Goal: Task Accomplishment & Management: Complete application form

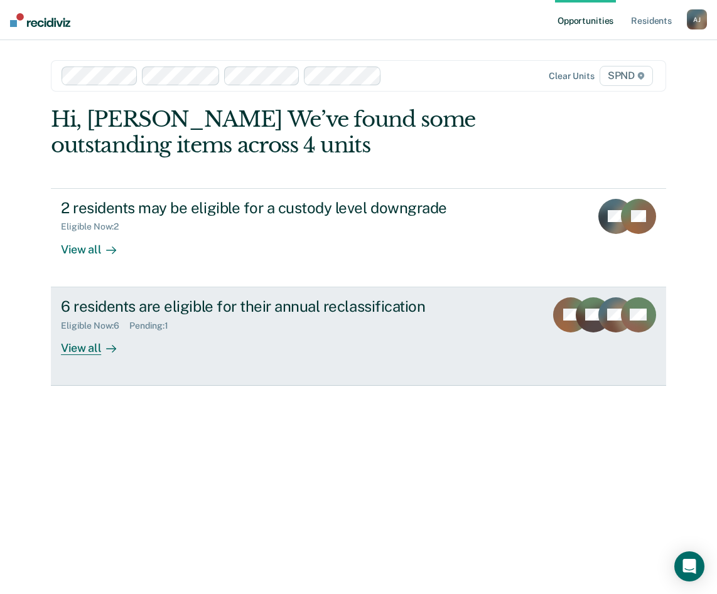
click at [74, 347] on div "View all" at bounding box center [96, 343] width 70 height 24
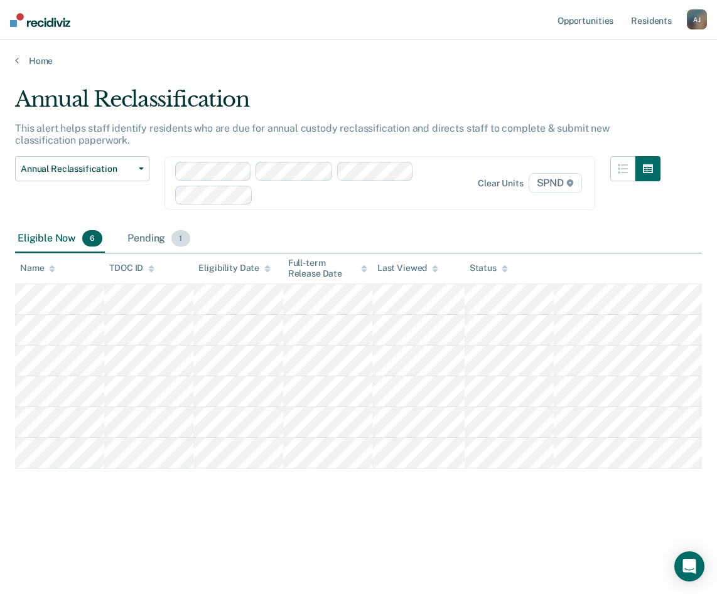
click at [171, 228] on div "Pending 1" at bounding box center [158, 239] width 67 height 28
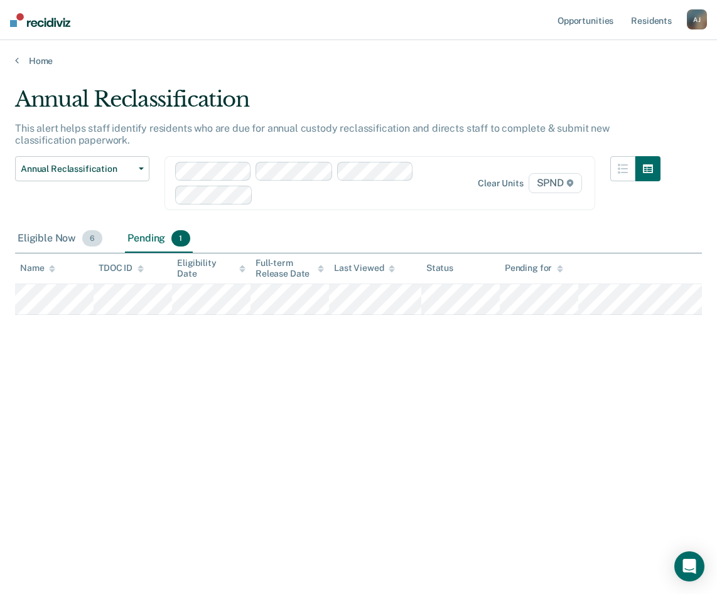
click at [53, 239] on div "Eligible Now 6" at bounding box center [60, 239] width 90 height 28
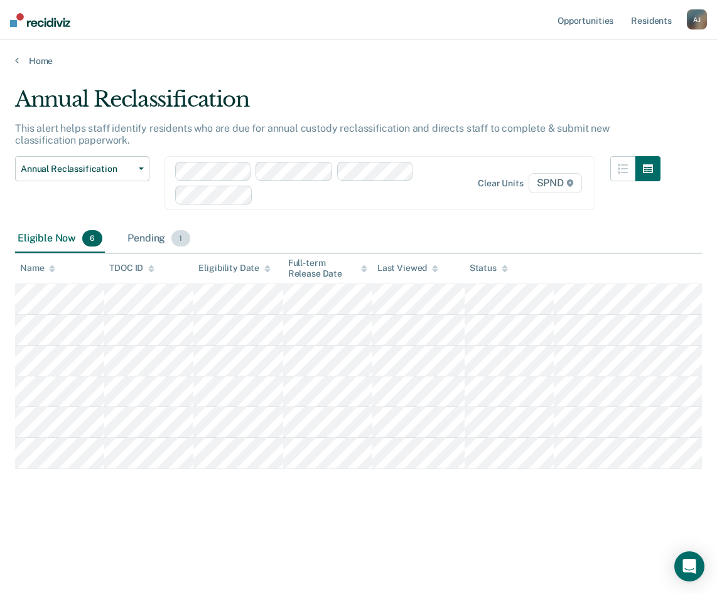
click at [141, 237] on div "Pending 1" at bounding box center [158, 239] width 67 height 28
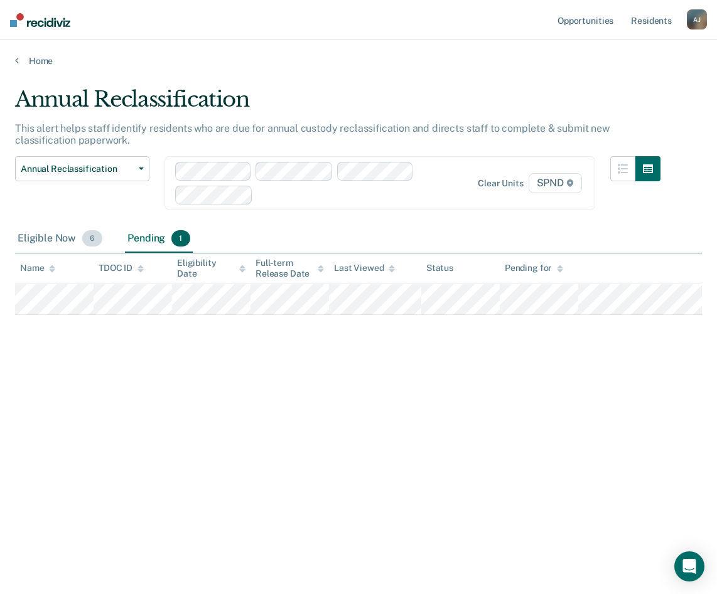
click at [55, 247] on div "Eligible Now 6" at bounding box center [60, 239] width 90 height 28
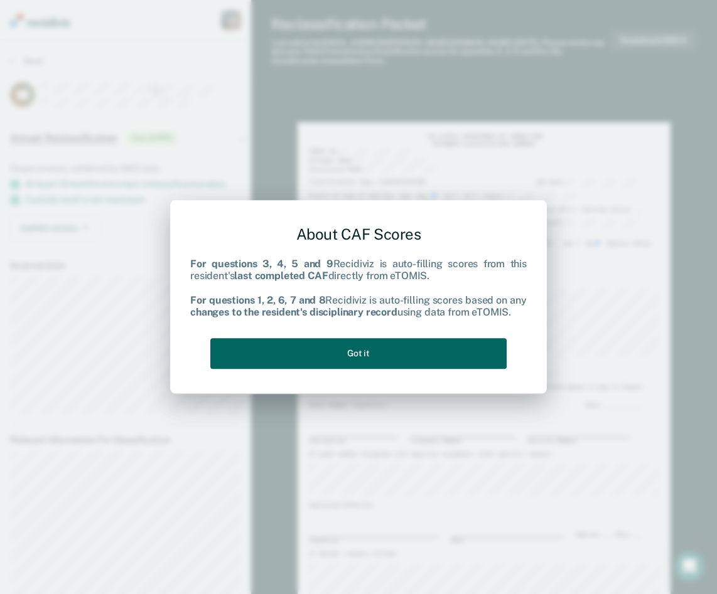
click at [363, 356] on button "Got it" at bounding box center [358, 353] width 296 height 31
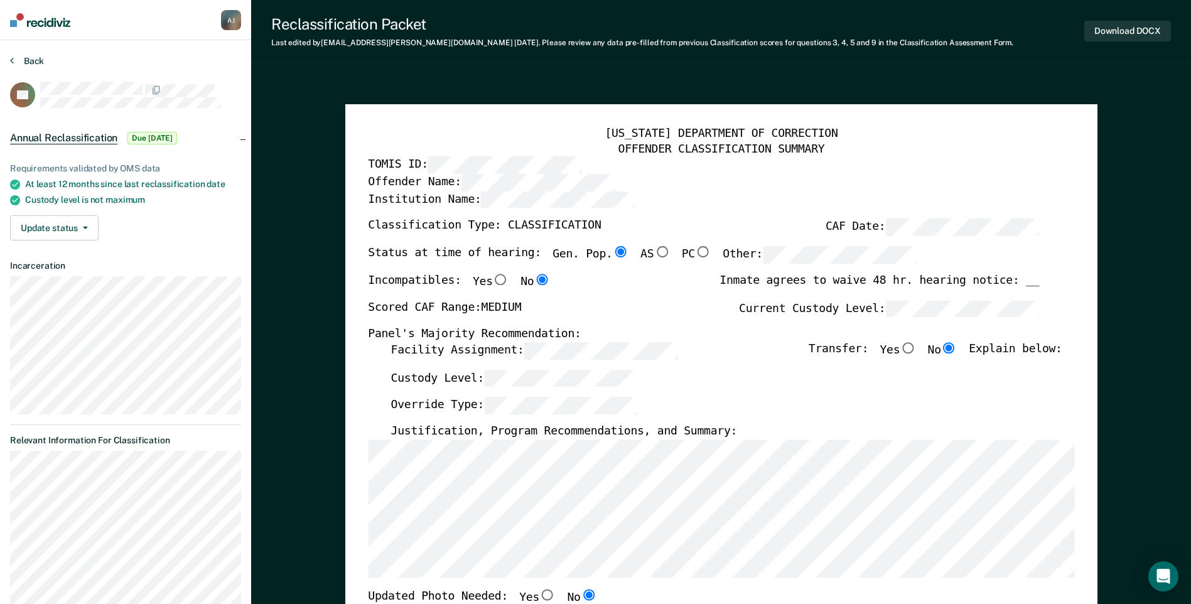
click at [13, 63] on icon at bounding box center [12, 60] width 4 height 10
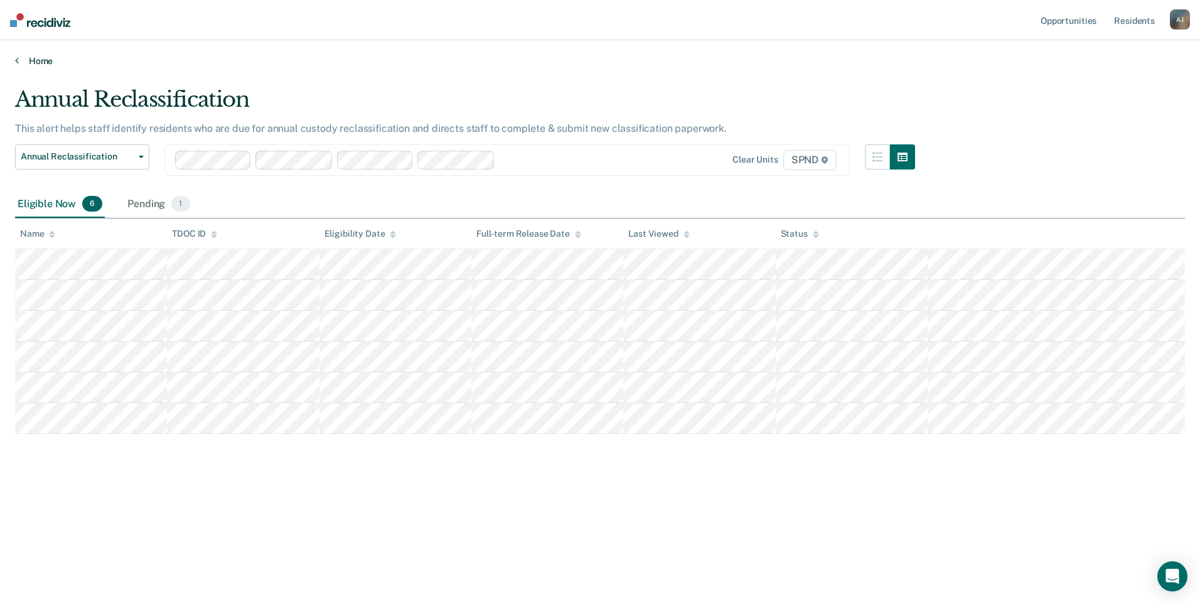
click at [40, 63] on link "Home" at bounding box center [600, 60] width 1170 height 11
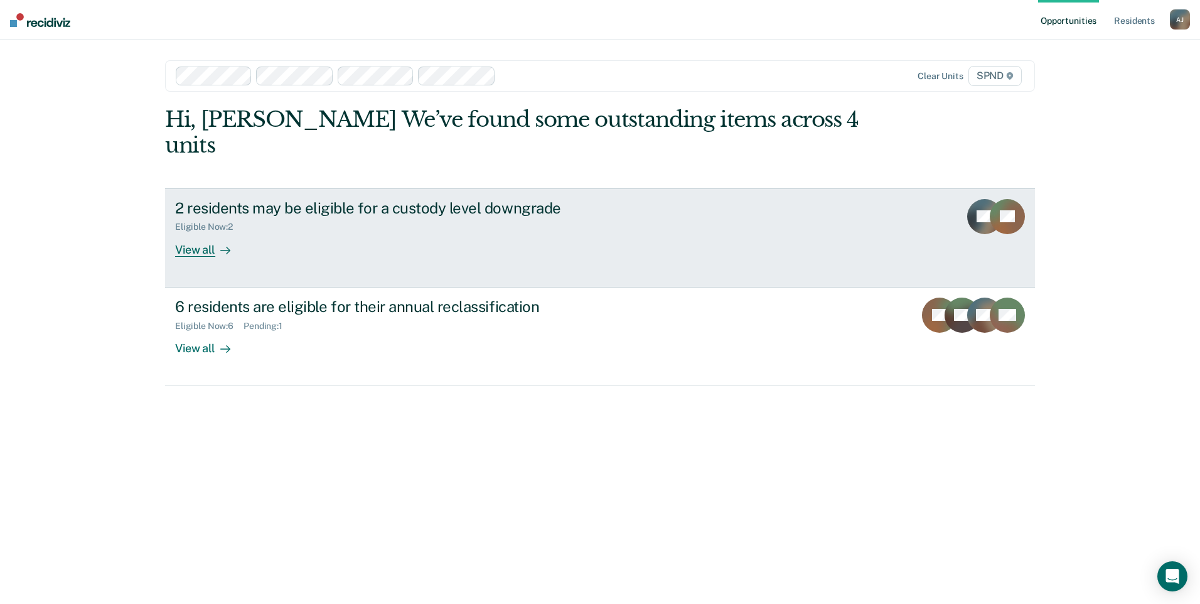
click at [200, 232] on div "View all" at bounding box center [210, 244] width 70 height 24
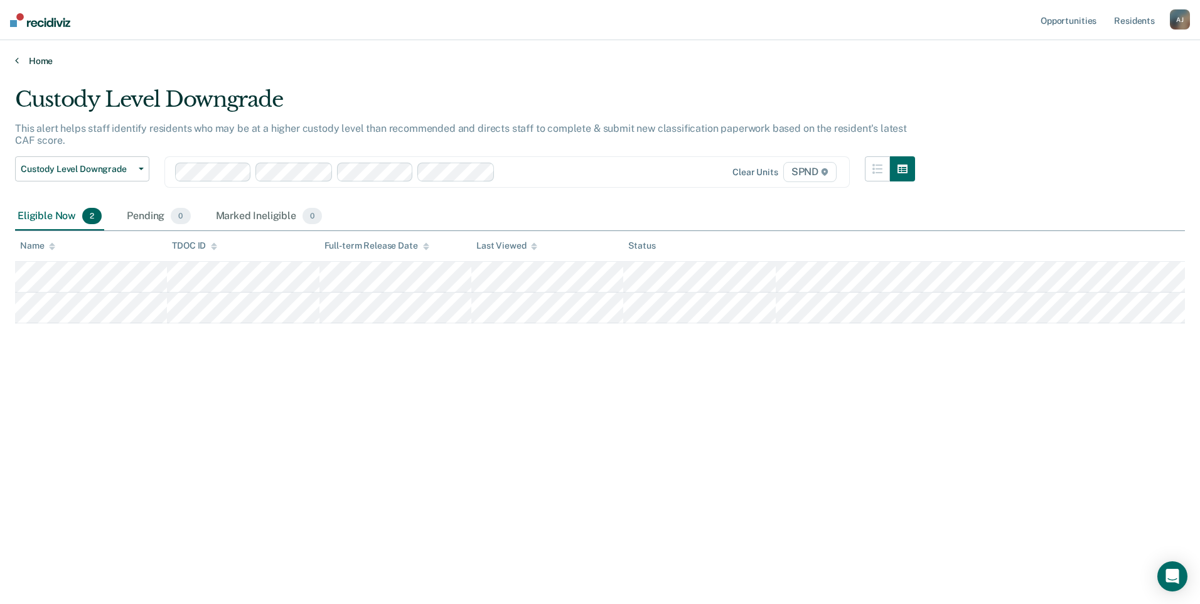
click at [37, 63] on link "Home" at bounding box center [600, 60] width 1170 height 11
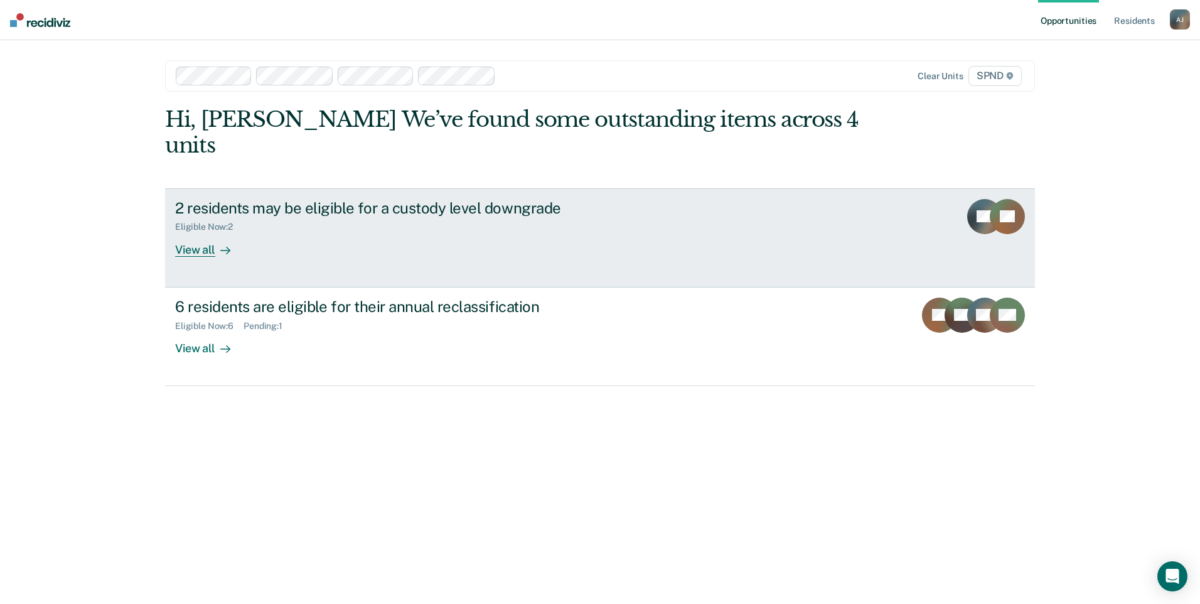
click at [213, 232] on div "View all" at bounding box center [210, 244] width 70 height 24
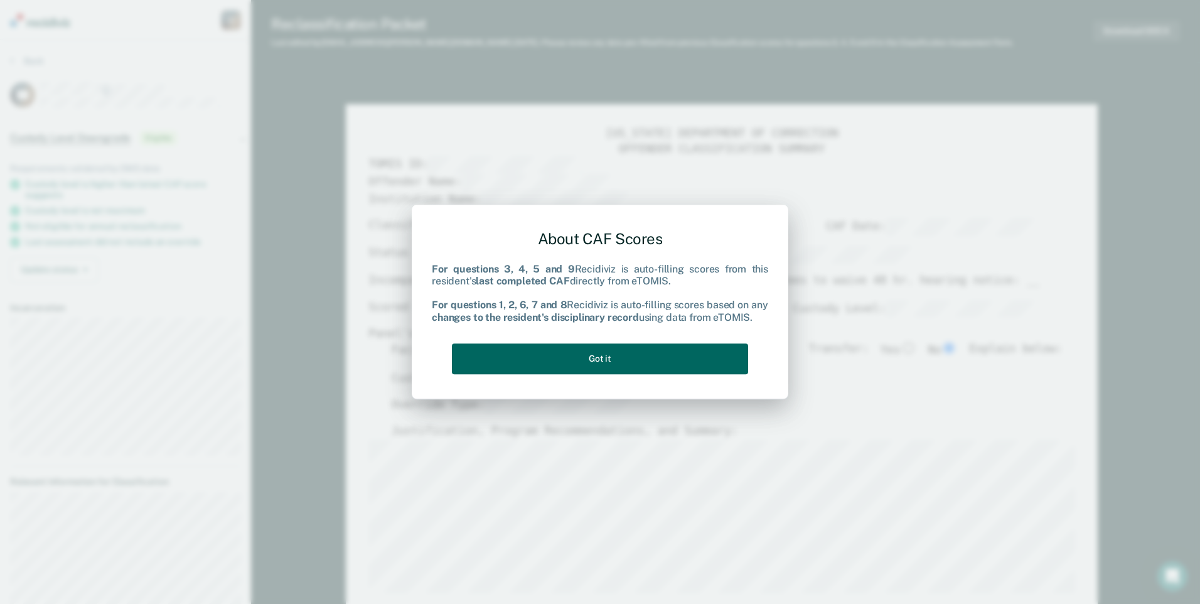
click at [646, 350] on button "Got it" at bounding box center [600, 358] width 296 height 31
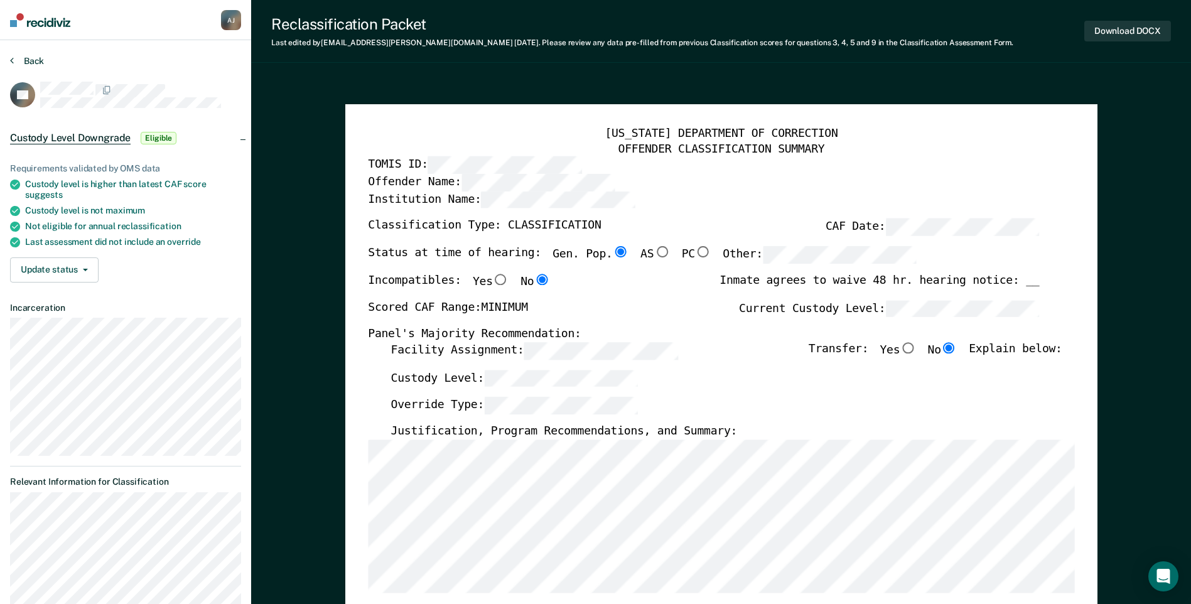
click at [28, 58] on button "Back" at bounding box center [27, 60] width 34 height 11
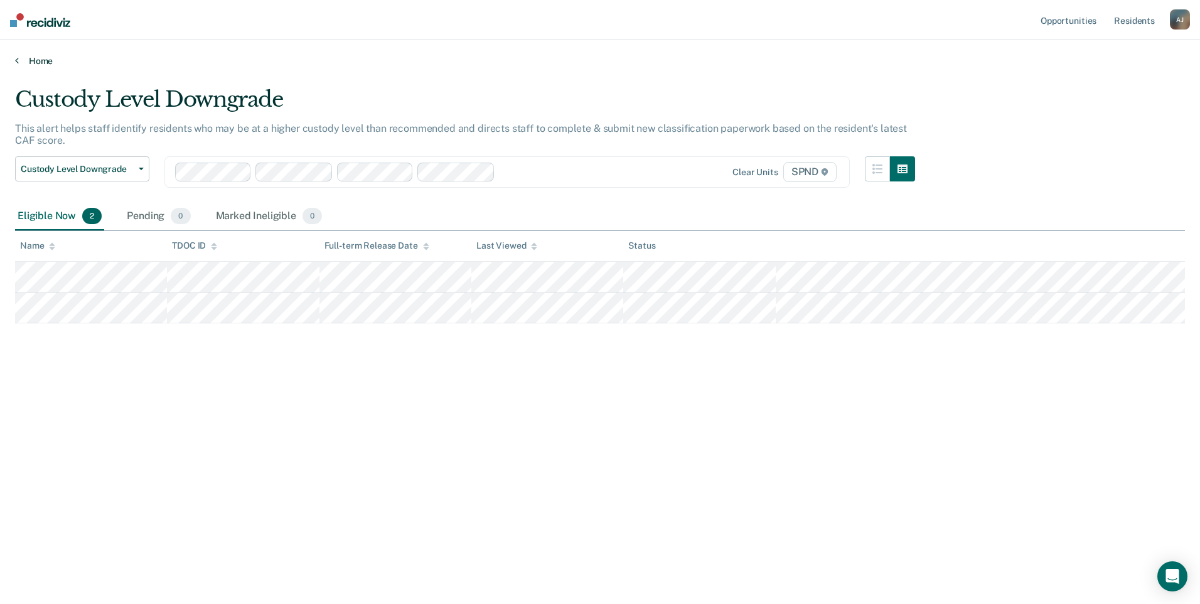
click at [24, 58] on link "Home" at bounding box center [600, 60] width 1170 height 11
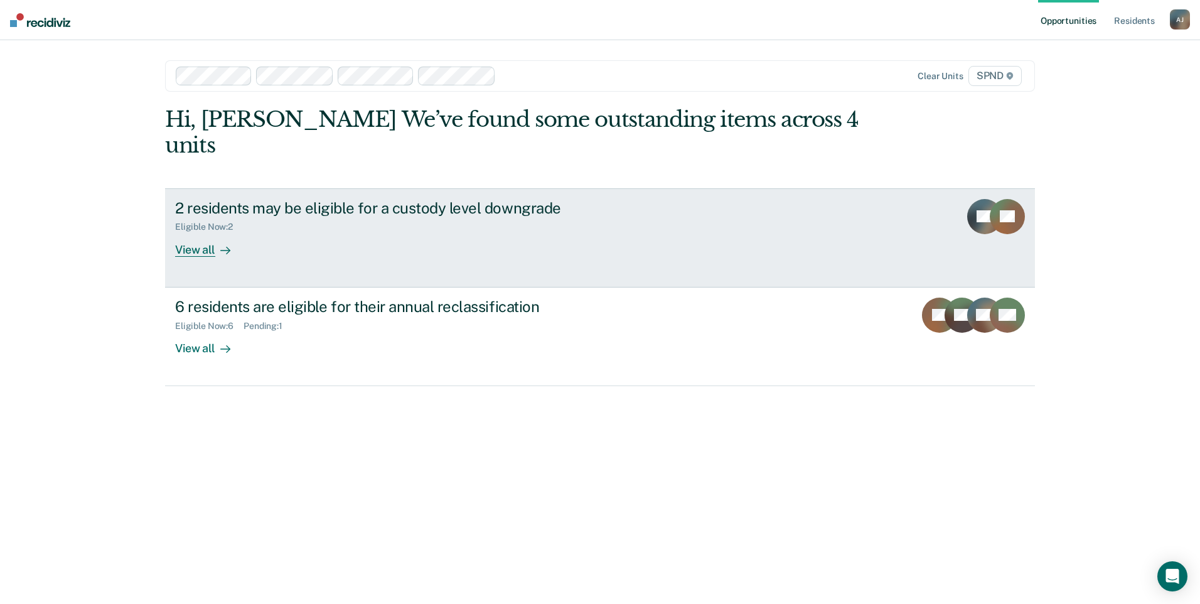
click at [200, 232] on div "View all" at bounding box center [210, 244] width 70 height 24
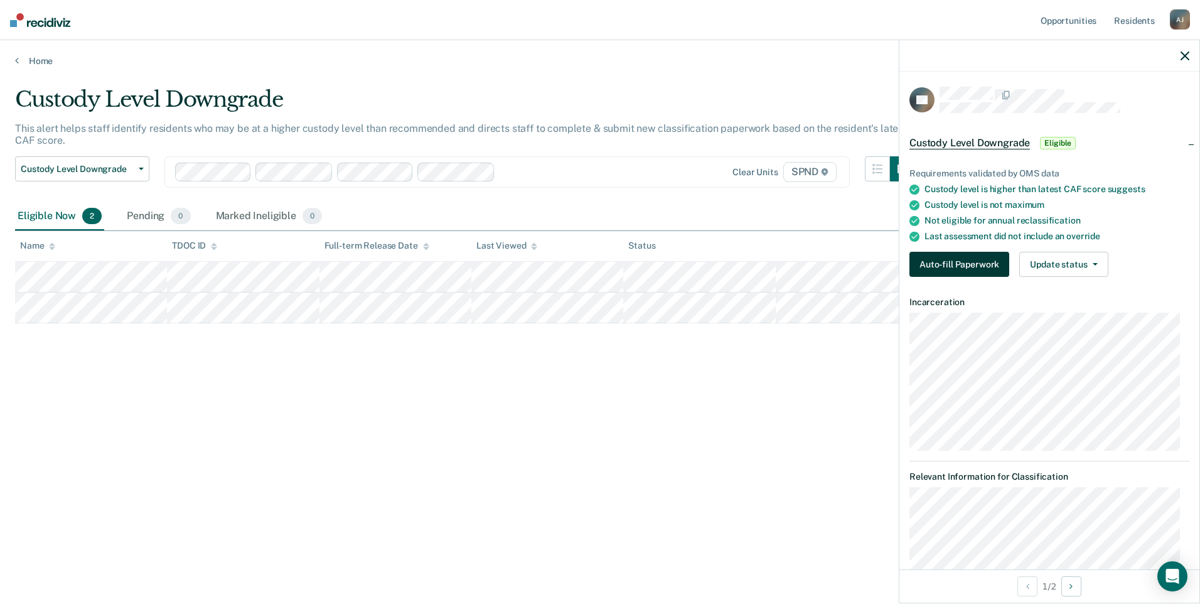
click at [716, 259] on button "Auto-fill Paperwork" at bounding box center [959, 264] width 100 height 25
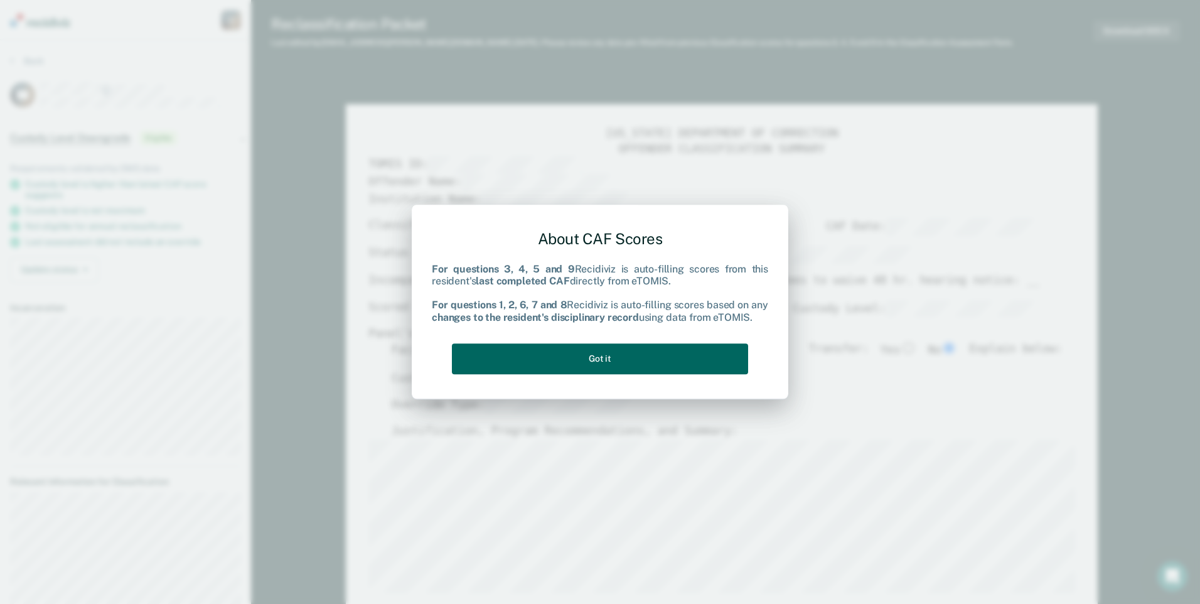
click at [641, 360] on button "Got it" at bounding box center [600, 358] width 296 height 31
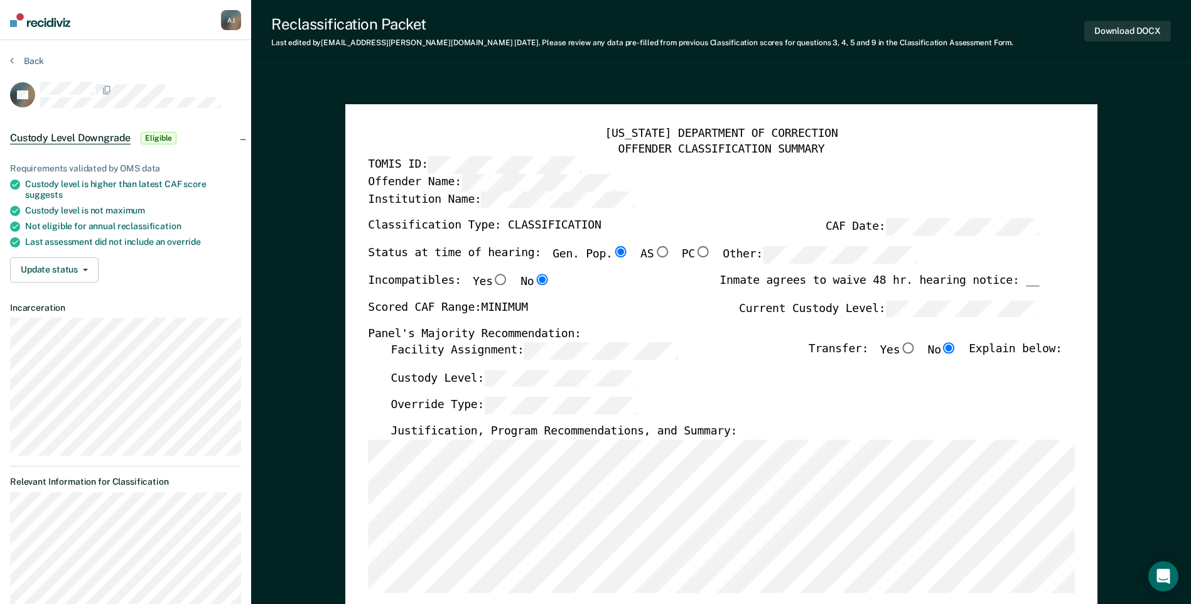
click at [492, 280] on input "Yes" at bounding box center [500, 279] width 16 height 11
type textarea "x"
radio input "true"
radio input "false"
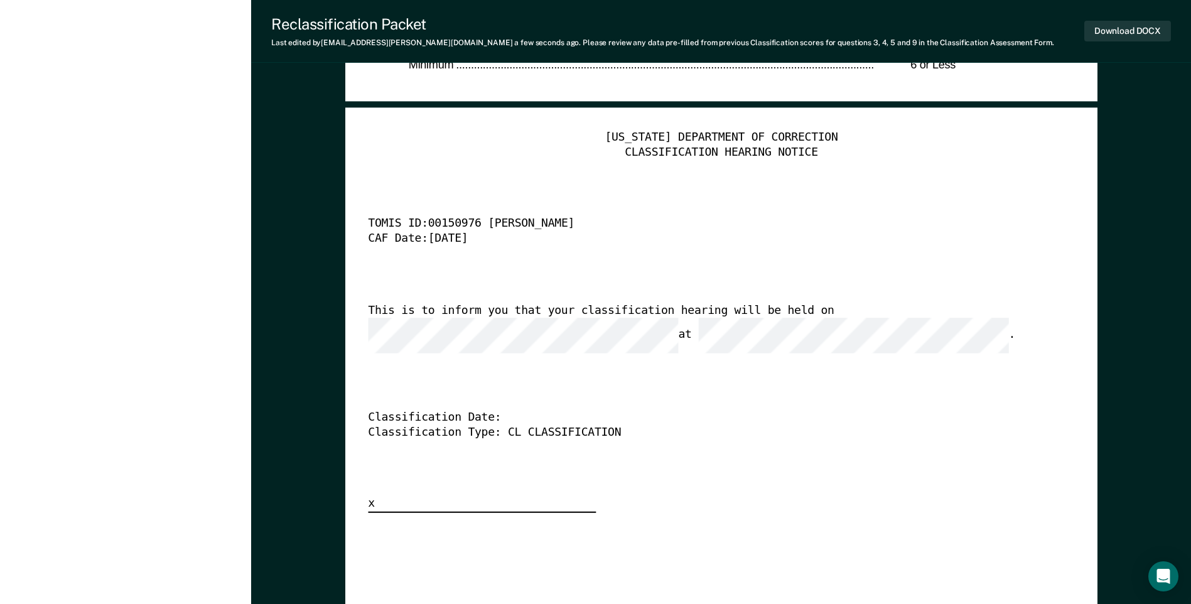
scroll to position [3201, 0]
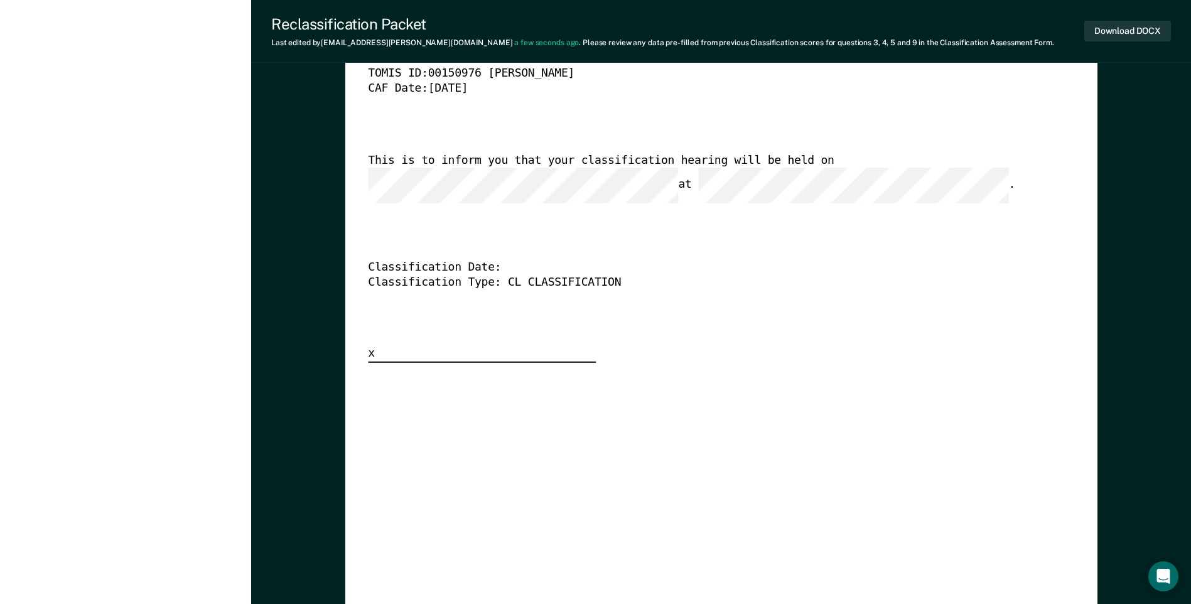
click at [524, 192] on div "[US_STATE] DEPARTMENT OF CORRECTION CLASSIFICATION HEARING NOTICE TOMIS ID: 001…" at bounding box center [721, 172] width 706 height 382
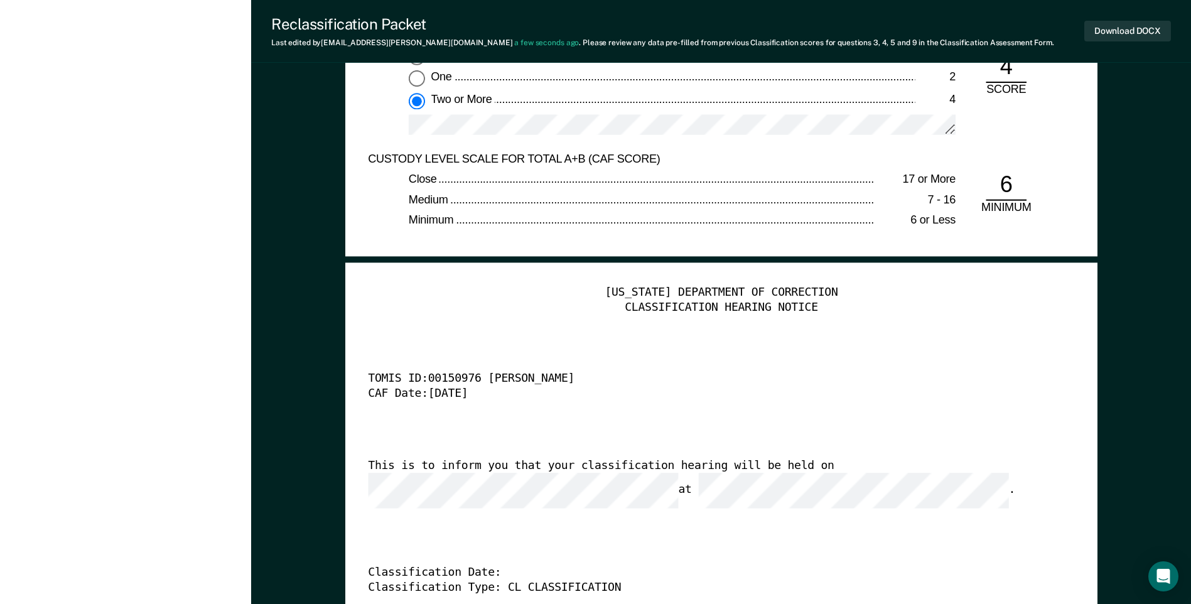
scroll to position [2887, 0]
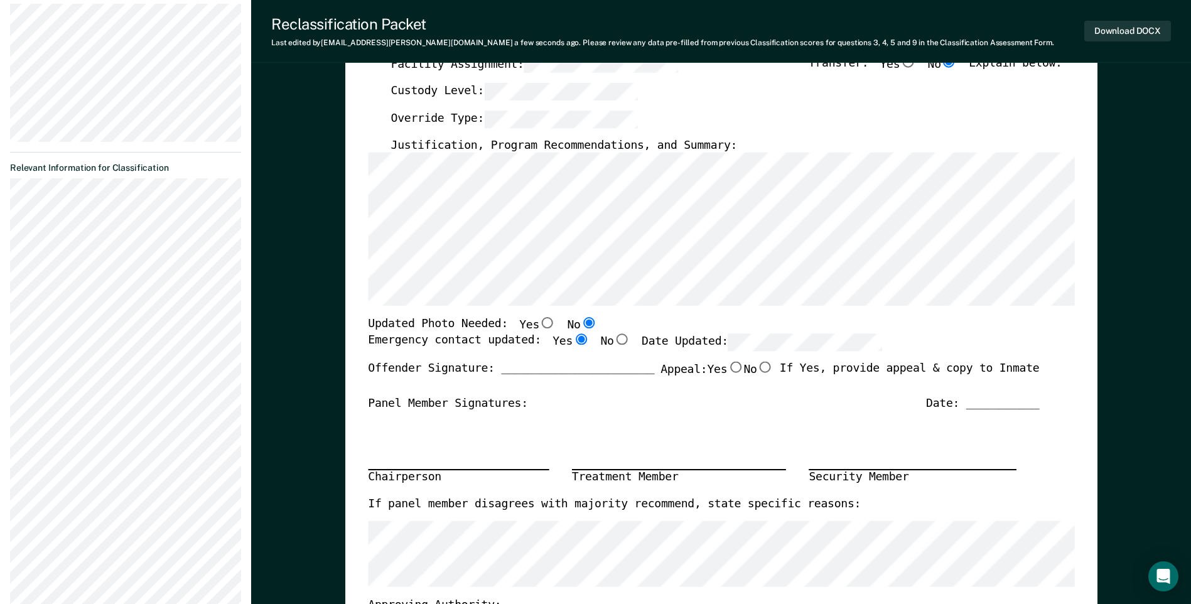
scroll to position [0, 0]
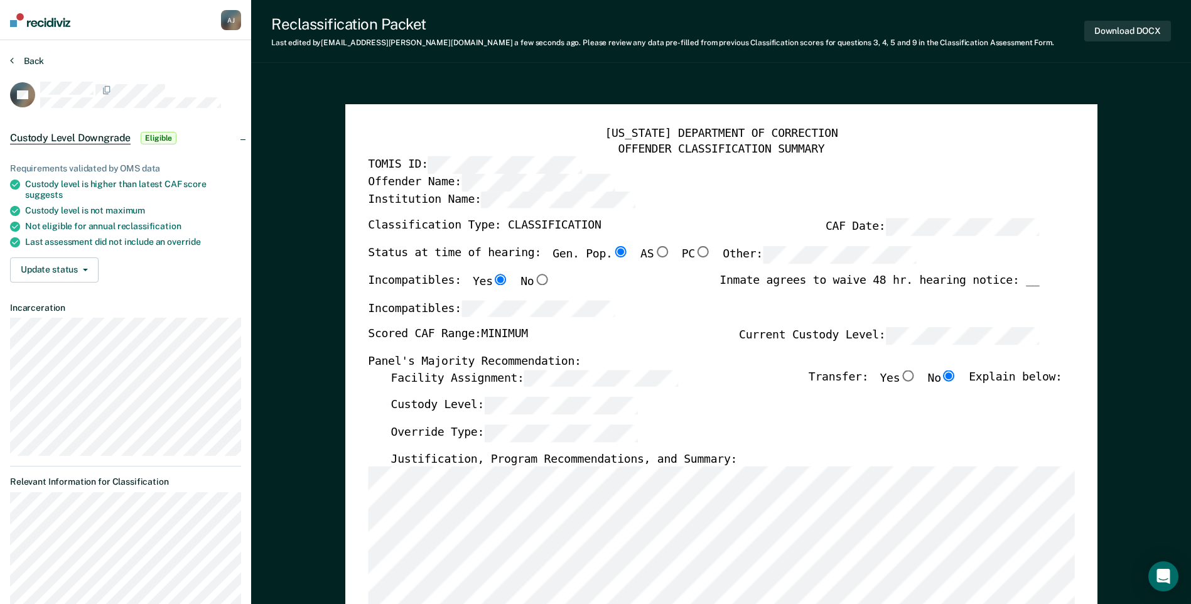
click at [15, 60] on button "Back" at bounding box center [27, 60] width 34 height 11
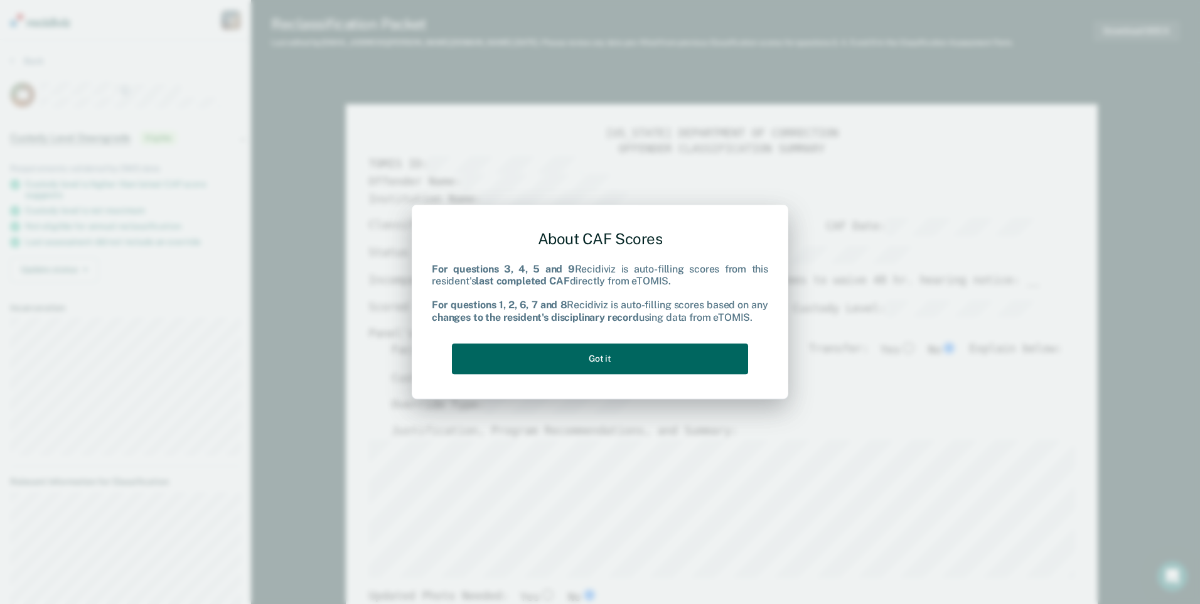
click at [599, 356] on button "Got it" at bounding box center [600, 358] width 296 height 31
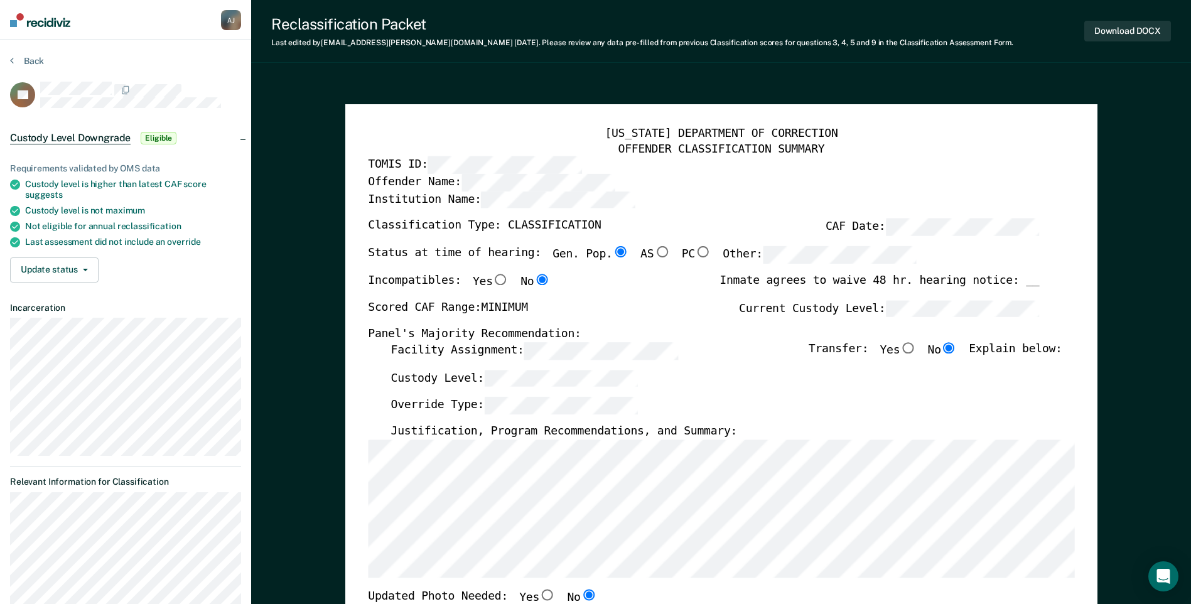
type textarea "x"
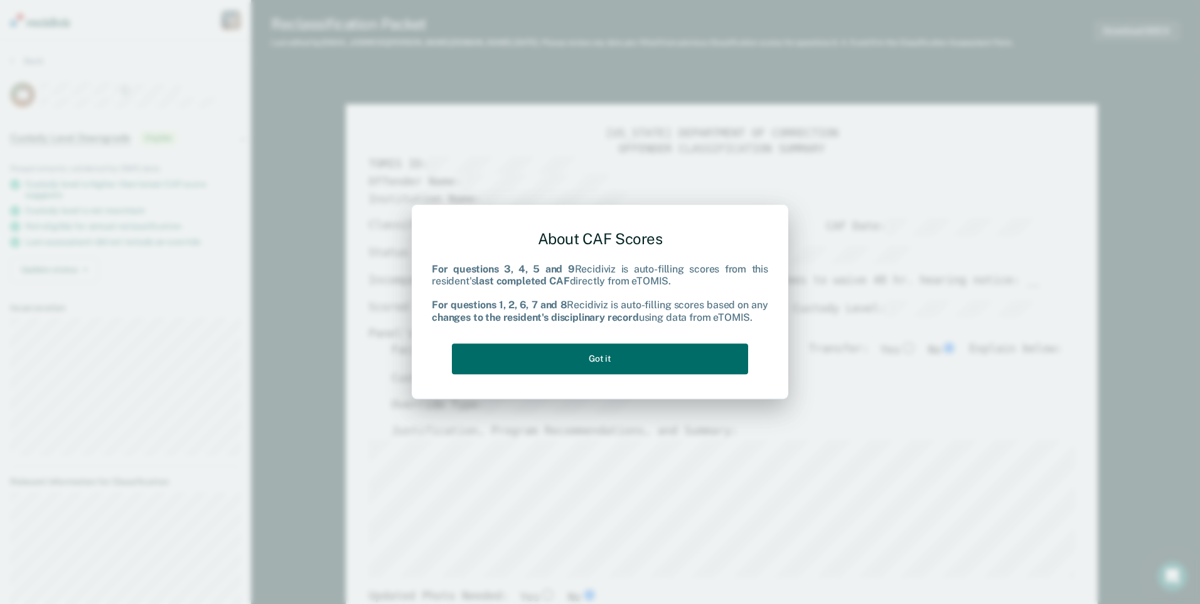
type textarea "x"
